Goal: Information Seeking & Learning: Find specific page/section

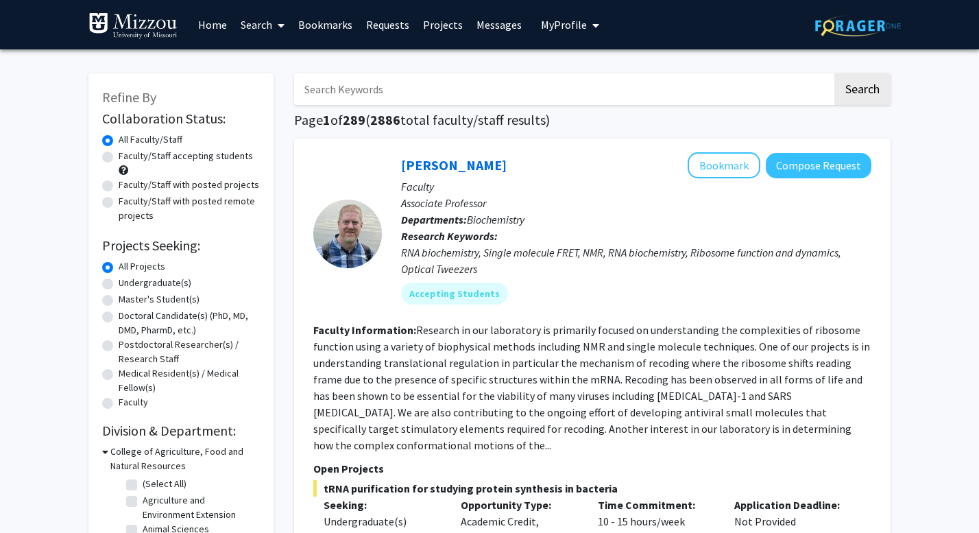
drag, startPoint x: 605, startPoint y: 93, endPoint x: 502, endPoint y: 93, distance: 103.5
click at [502, 93] on input "Search Keywords" at bounding box center [563, 89] width 538 height 32
type input "pharmacy"
click at [835, 73] on button "Search" at bounding box center [863, 89] width 56 height 32
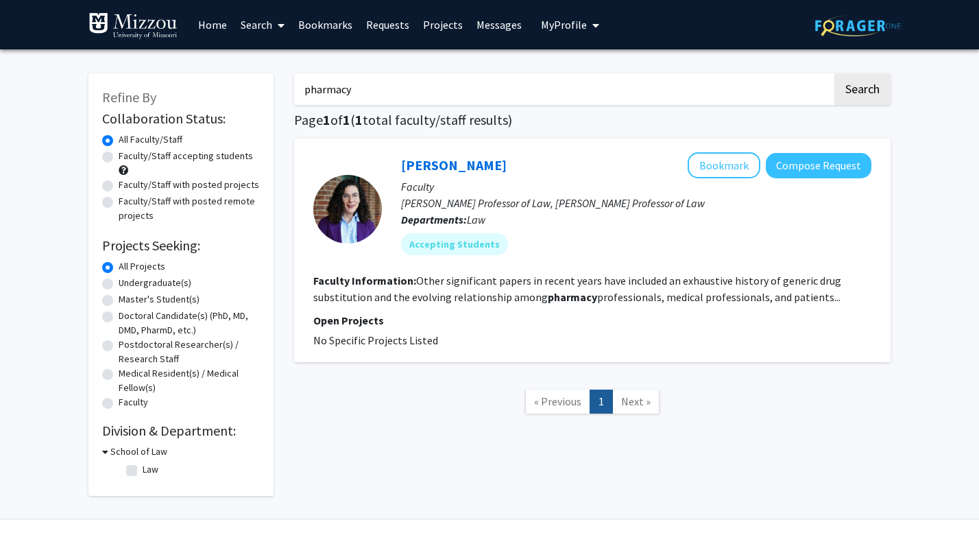
drag, startPoint x: 478, startPoint y: 80, endPoint x: 294, endPoint y: 92, distance: 184.2
click at [294, 92] on input "pharmacy" at bounding box center [563, 89] width 538 height 32
type input "drug"
click at [835, 73] on button "Search" at bounding box center [863, 89] width 56 height 32
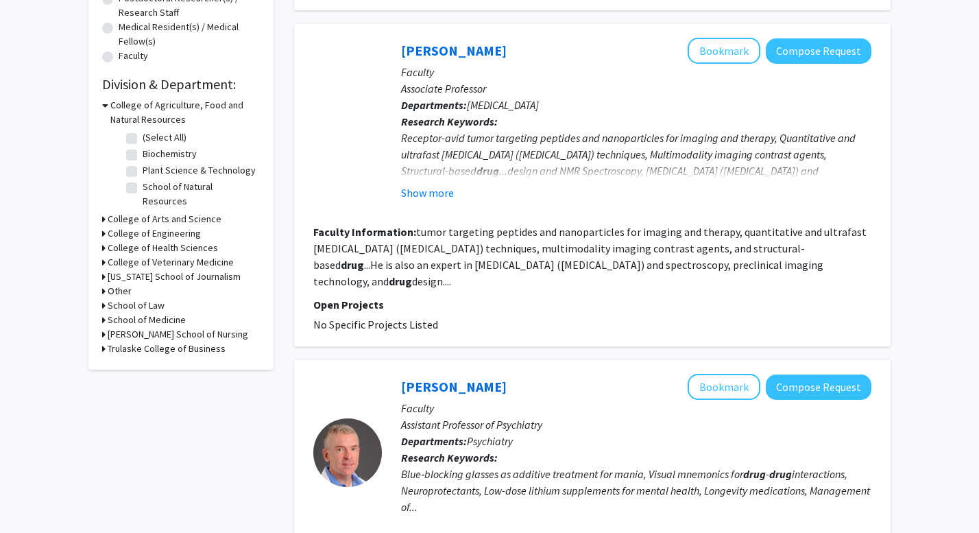
scroll to position [347, 0]
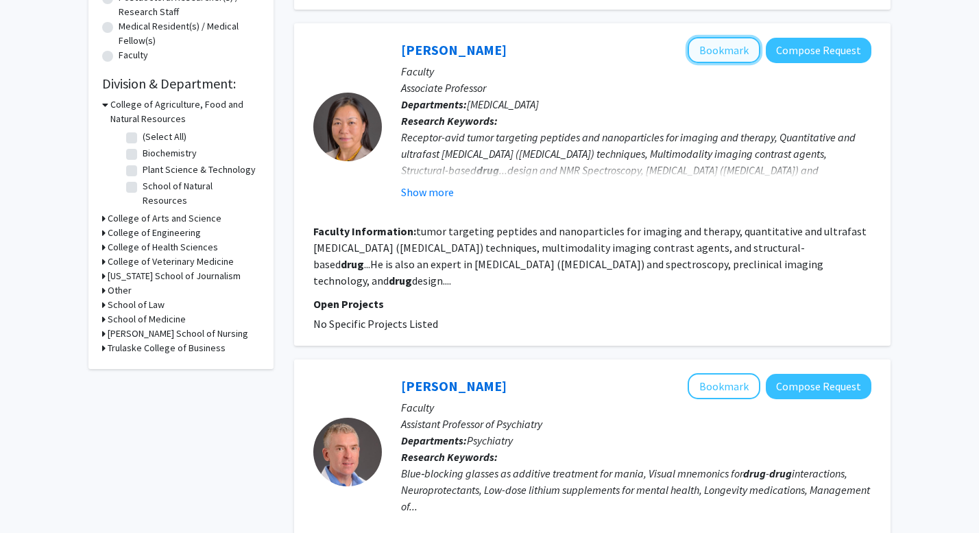
click at [731, 54] on button "Bookmark" at bounding box center [724, 50] width 73 height 26
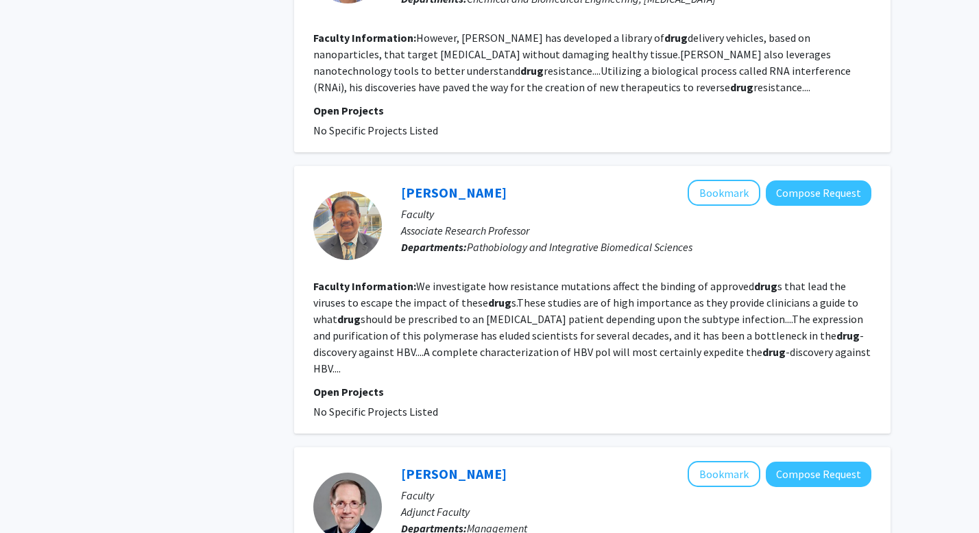
scroll to position [1427, 0]
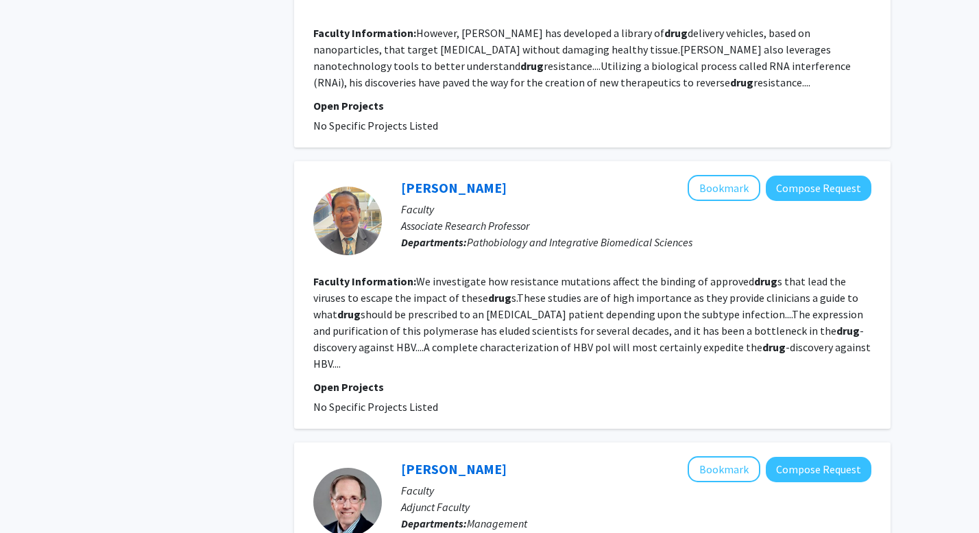
click at [724, 201] on p "Faculty" at bounding box center [636, 209] width 470 height 16
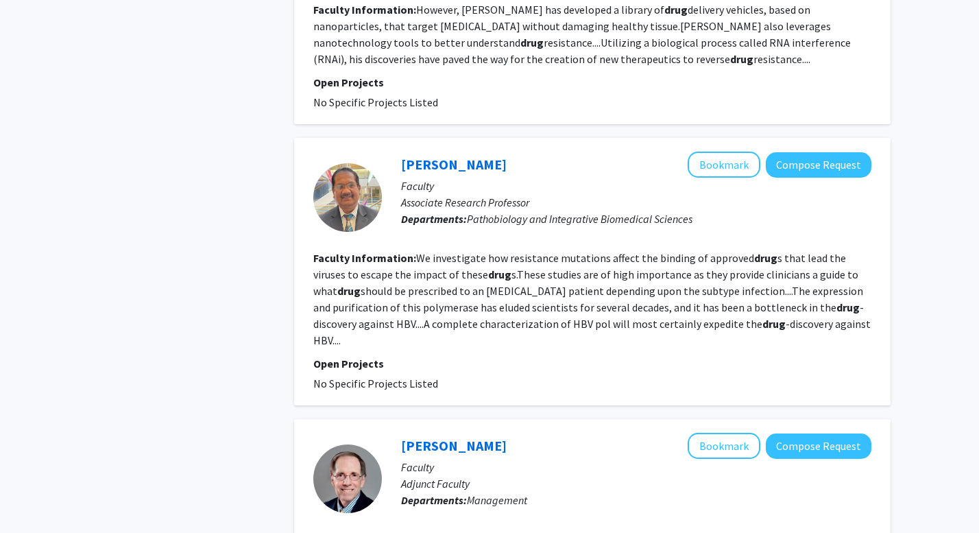
scroll to position [1451, 0]
click at [729, 151] on button "Bookmark" at bounding box center [724, 164] width 73 height 26
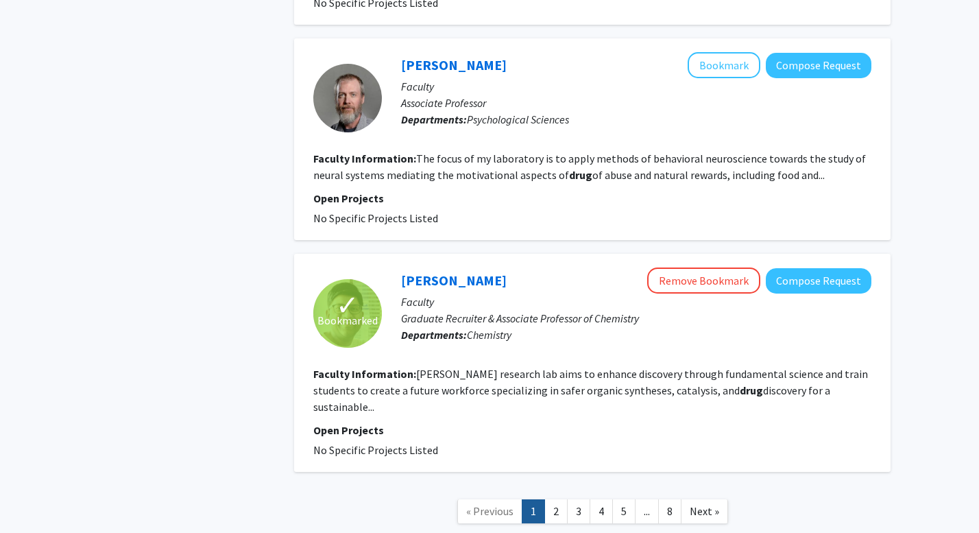
scroll to position [2345, 0]
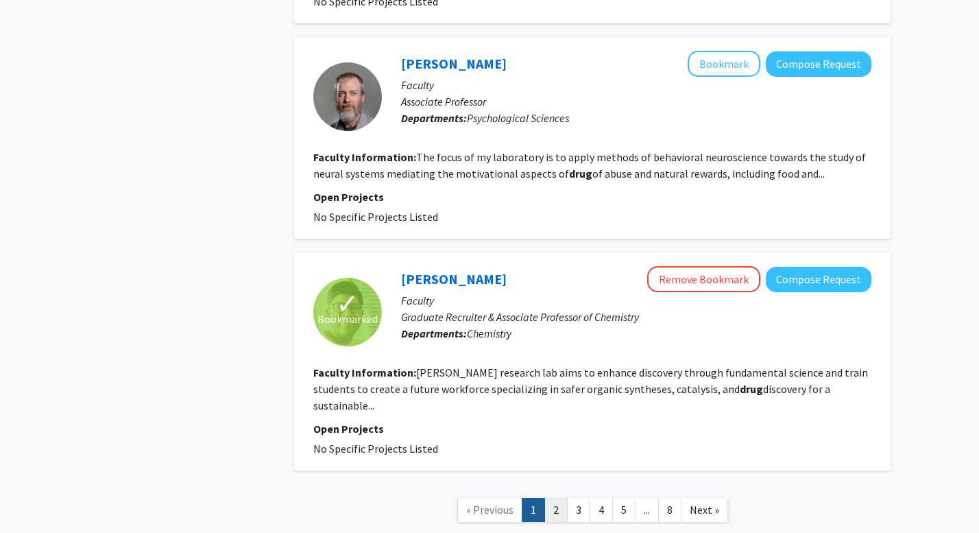
click at [560, 498] on link "2" at bounding box center [555, 510] width 23 height 24
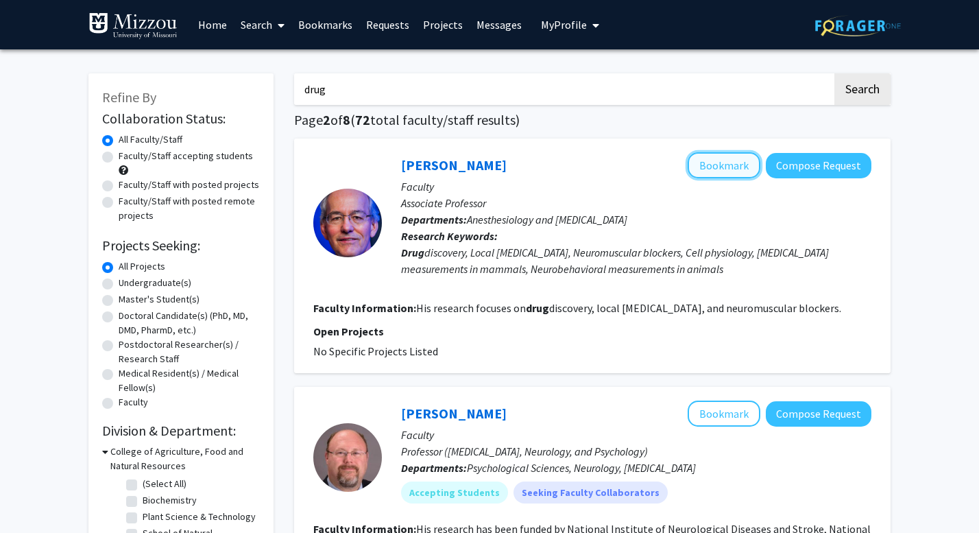
click at [725, 162] on button "Bookmark" at bounding box center [724, 165] width 73 height 26
